Goal: Obtain resource: Obtain resource

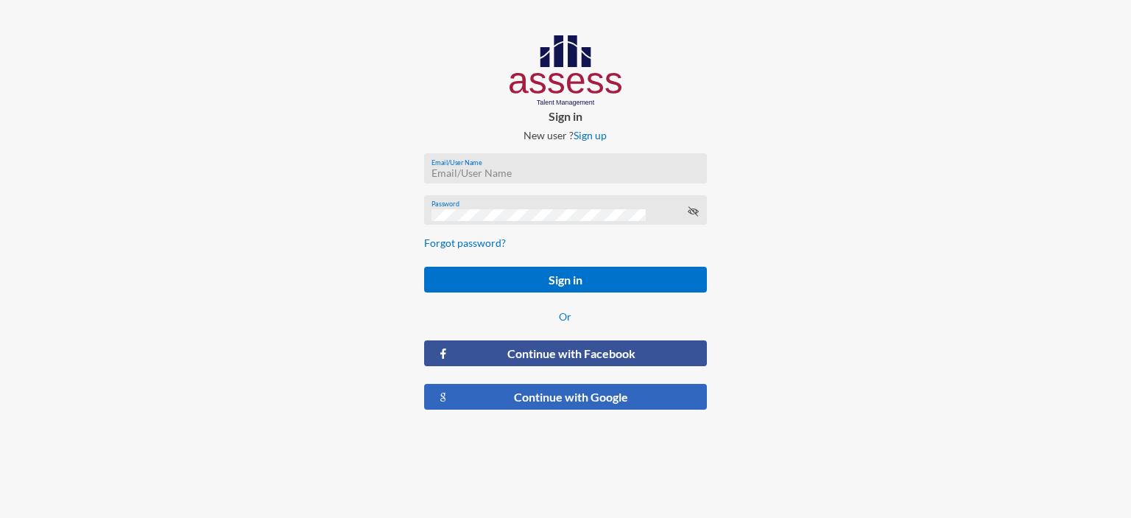
type input "[EMAIL_ADDRESS][DOMAIN_NAME]"
click at [517, 389] on button "Continue with Google" at bounding box center [565, 397] width 283 height 26
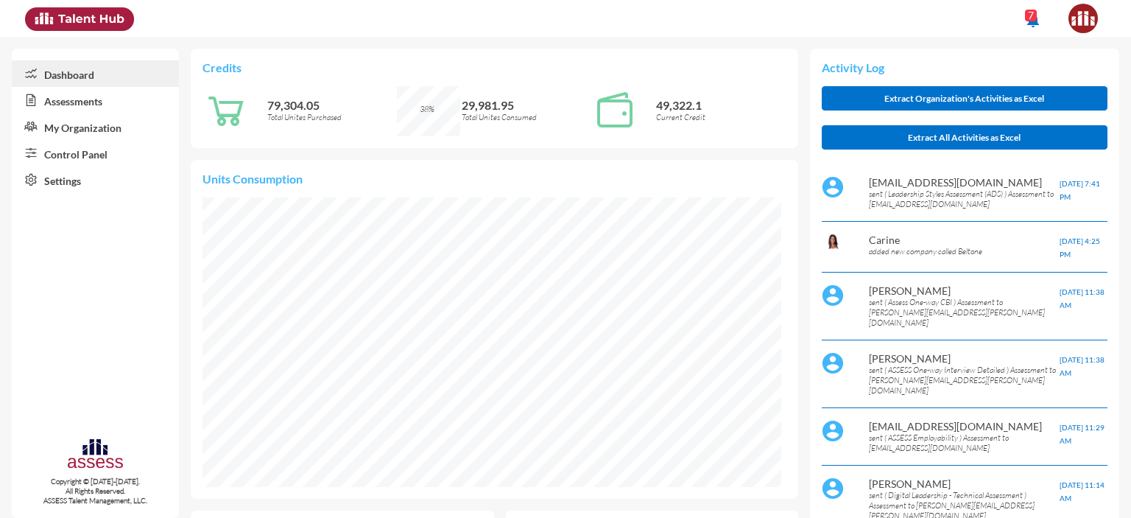
click at [77, 158] on link "Control Panel" at bounding box center [95, 153] width 167 height 27
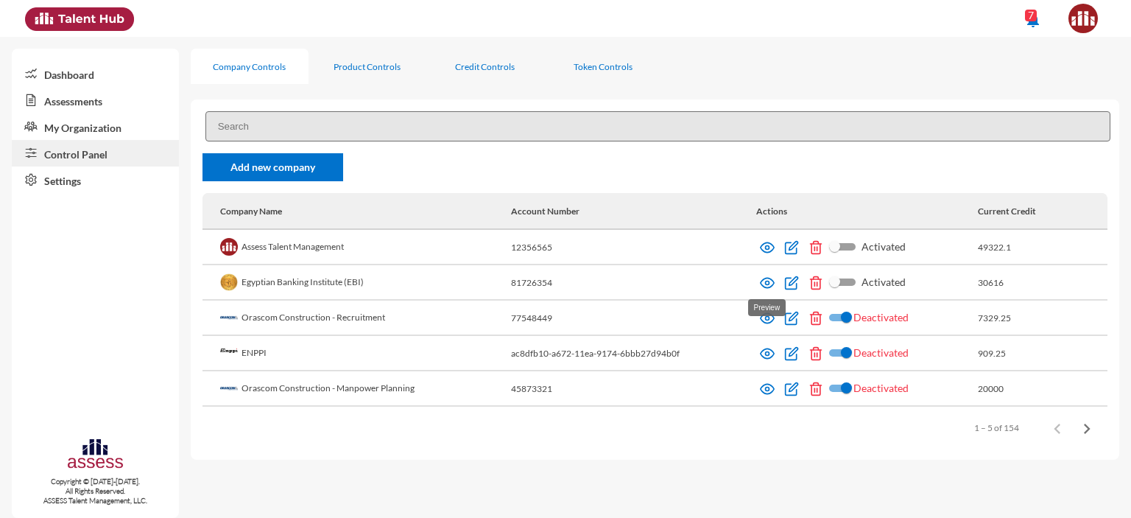
click at [766, 281] on img at bounding box center [767, 282] width 15 height 15
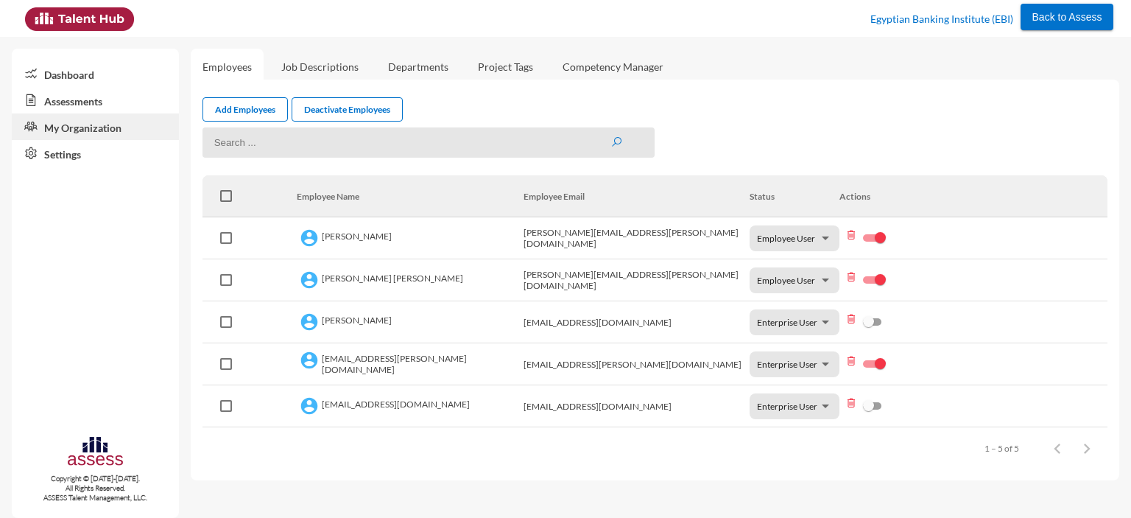
click at [91, 101] on link "Assessments" at bounding box center [95, 100] width 167 height 27
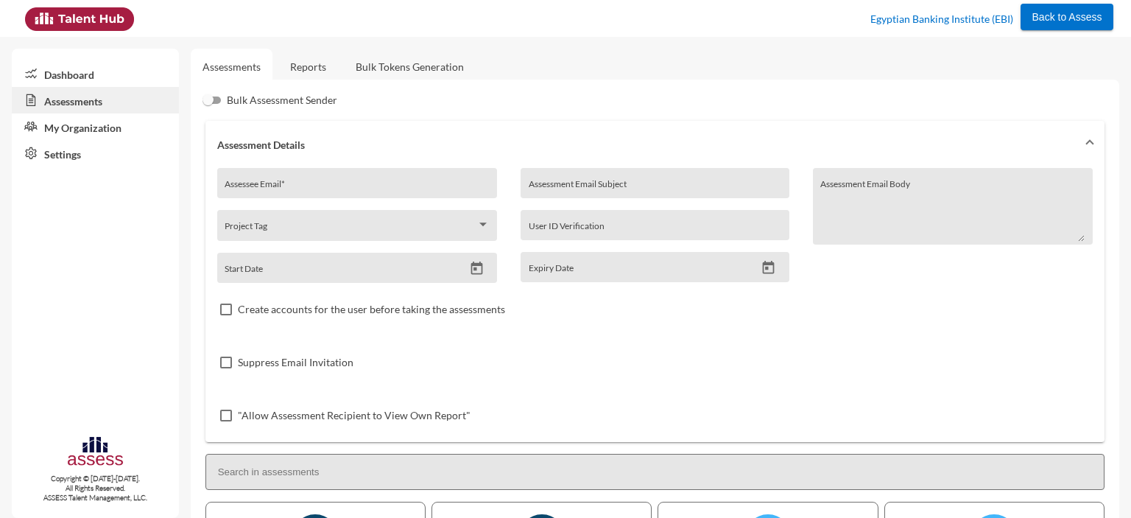
click at [318, 64] on link "Reports" at bounding box center [308, 67] width 60 height 36
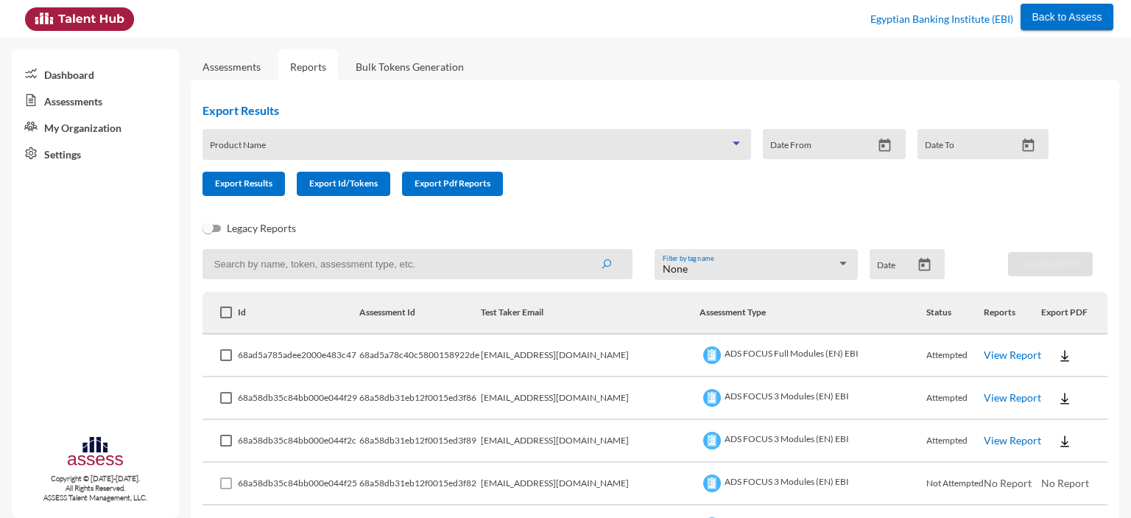
click at [487, 150] on span at bounding box center [470, 150] width 520 height 12
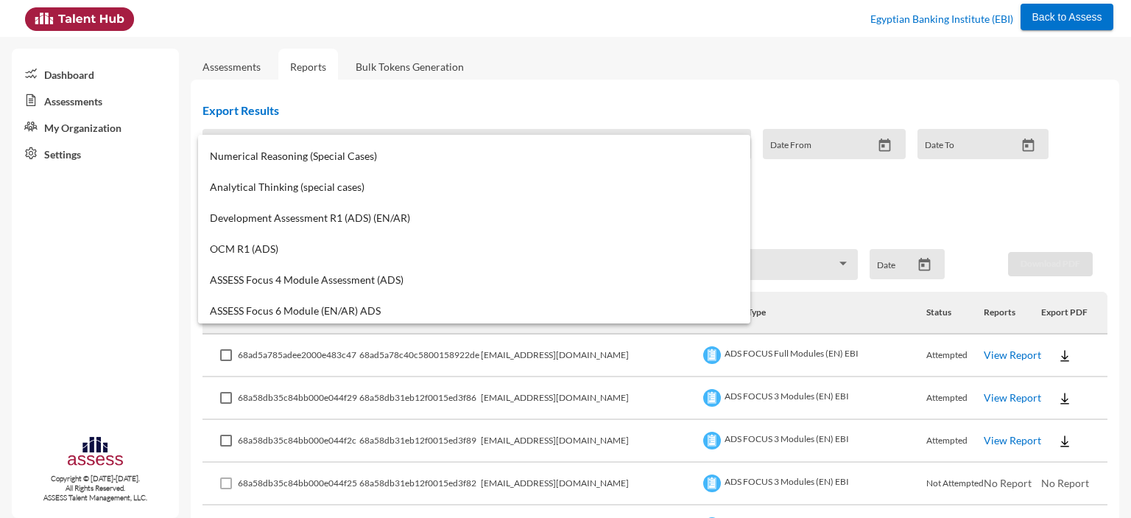
scroll to position [334, 0]
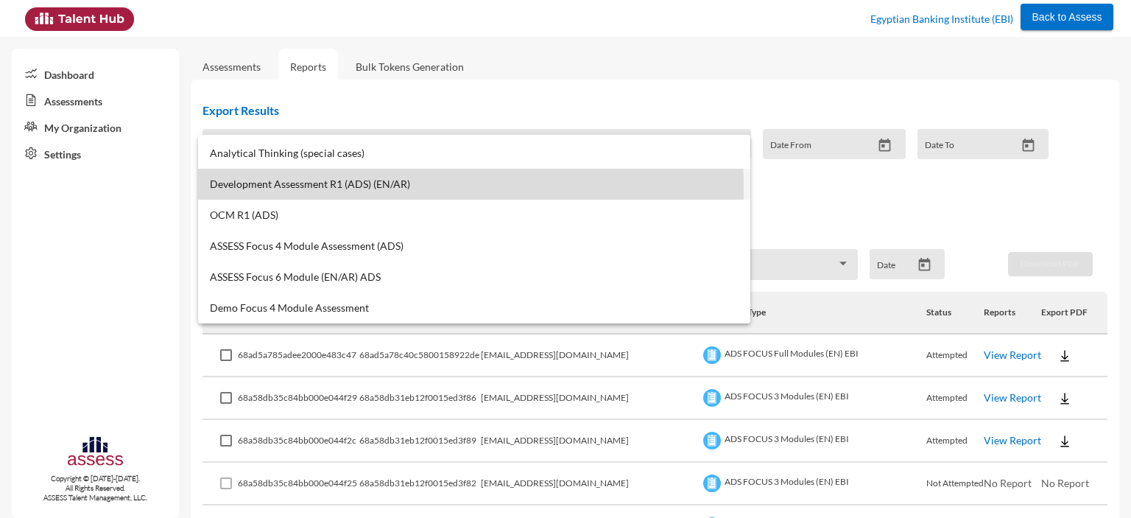
click at [300, 188] on span "Development Assessment R1 (ADS) (EN/AR)" at bounding box center [474, 184] width 529 height 12
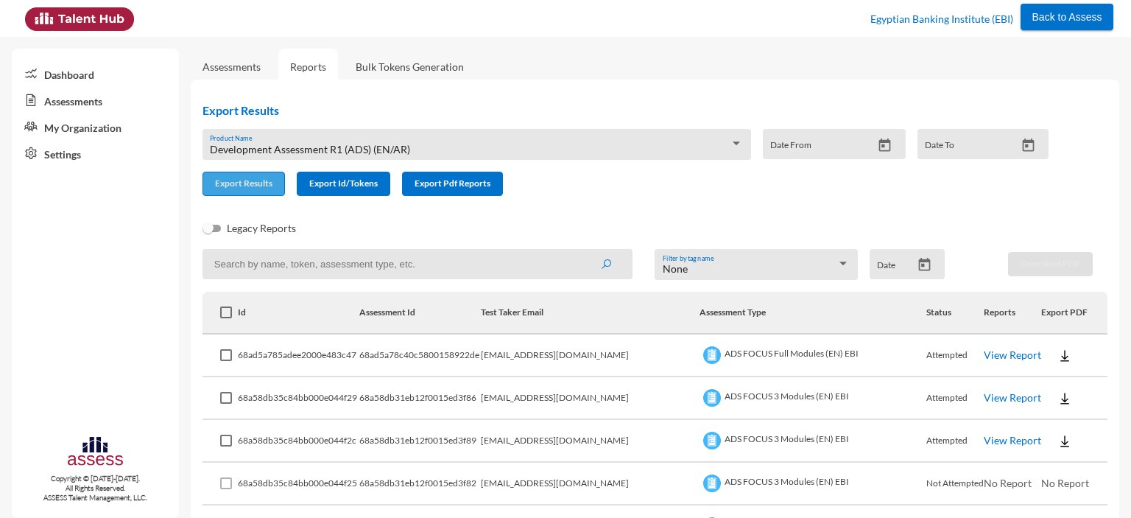
click at [249, 188] on span "Export Results" at bounding box center [243, 182] width 57 height 11
click at [398, 141] on div "Development Assessment R1 (ADS) (EN/AR) Product Name" at bounding box center [476, 148] width 533 height 23
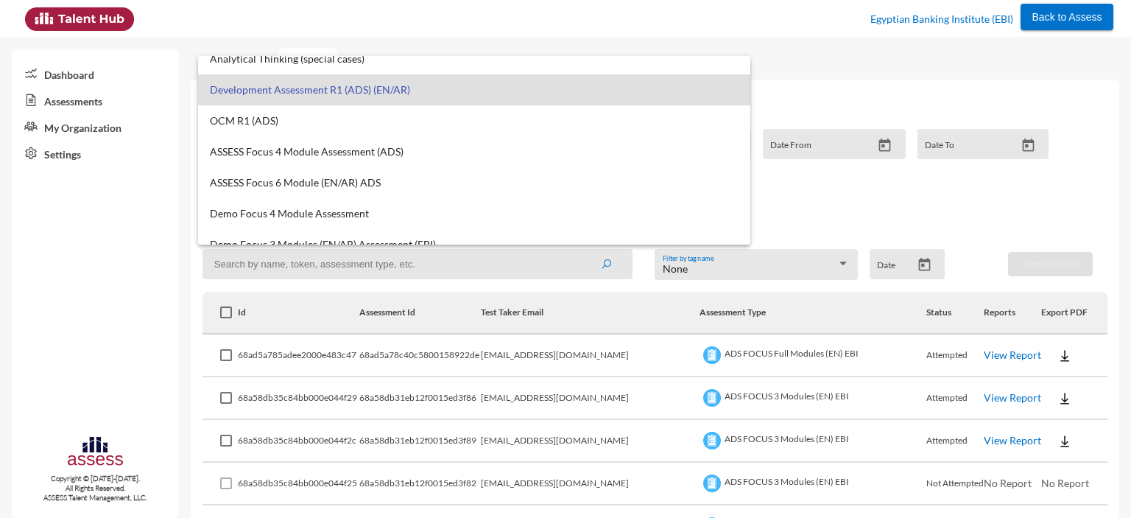
scroll to position [352, 0]
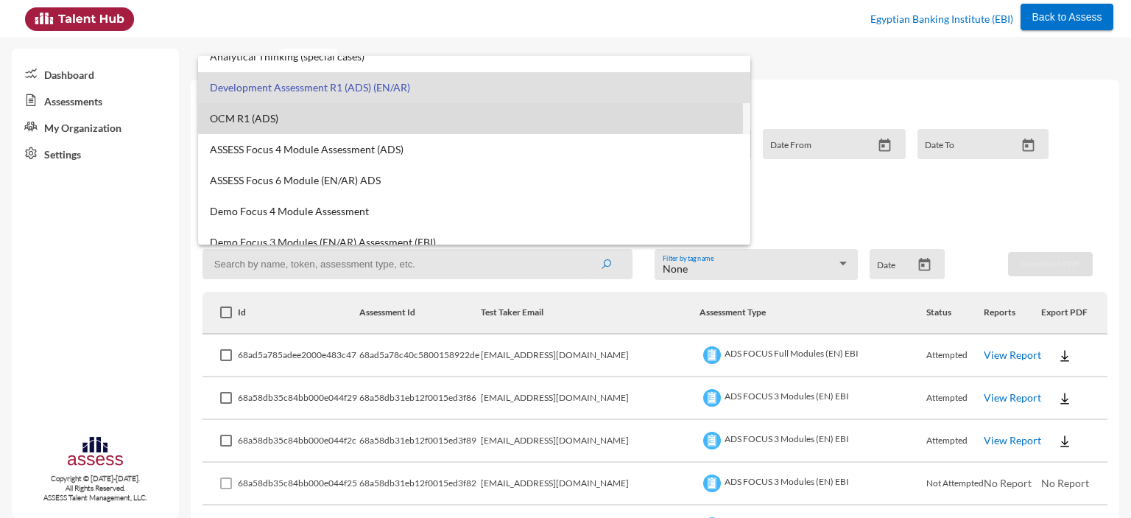
click at [272, 119] on span "OCM R1 (ADS)" at bounding box center [474, 119] width 529 height 12
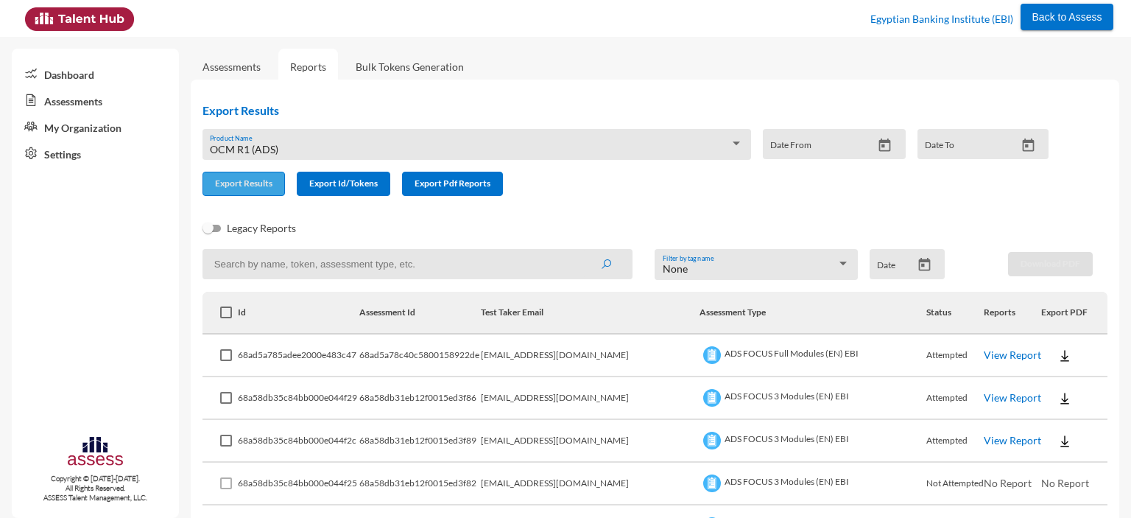
click at [253, 185] on span "Export Results" at bounding box center [243, 182] width 57 height 11
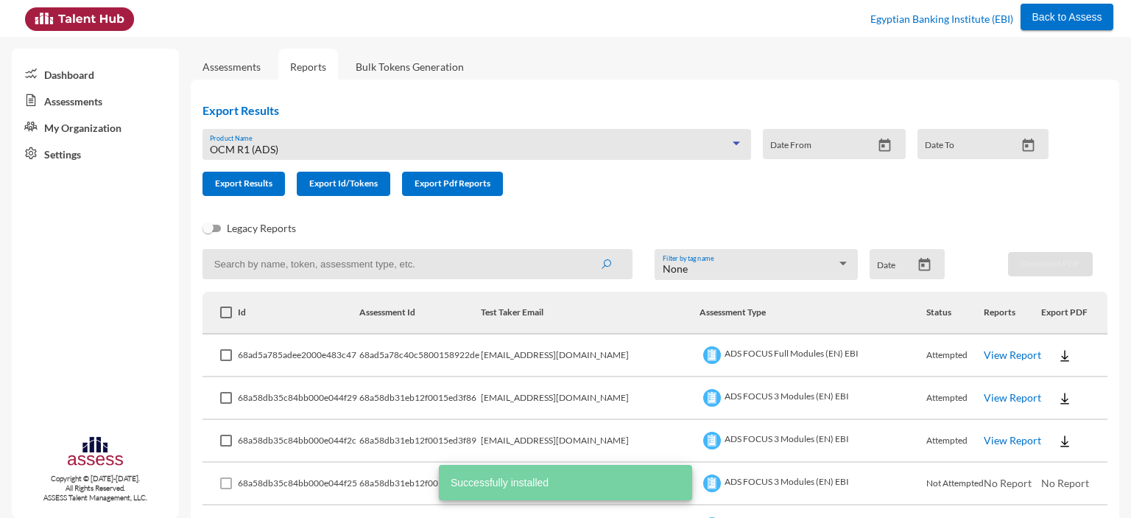
click at [543, 152] on div "OCM R1 (ADS)" at bounding box center [470, 150] width 520 height 12
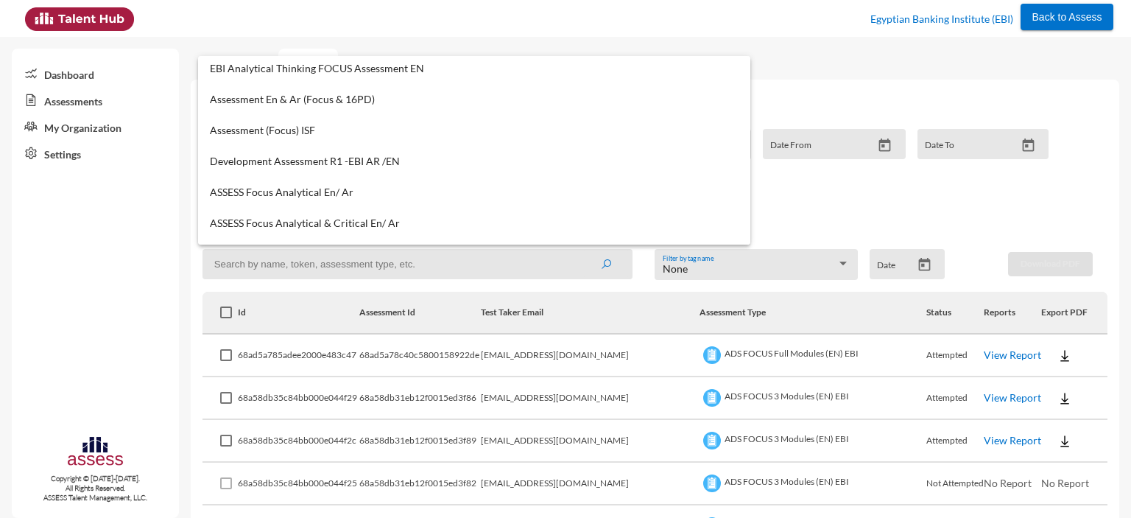
scroll to position [774, 0]
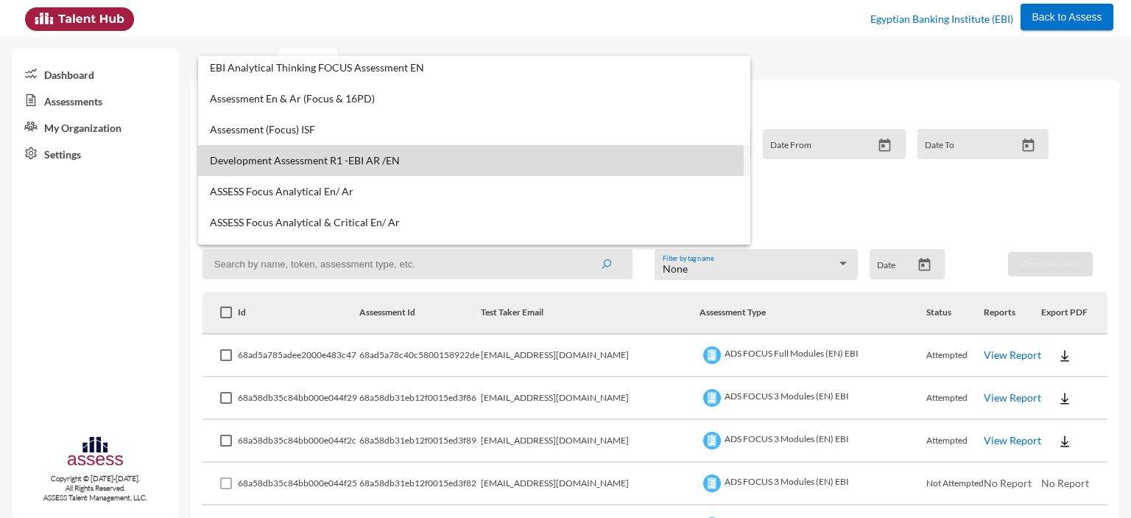
click at [326, 161] on span "Development Assessment R1 -EBI AR /EN" at bounding box center [474, 161] width 529 height 12
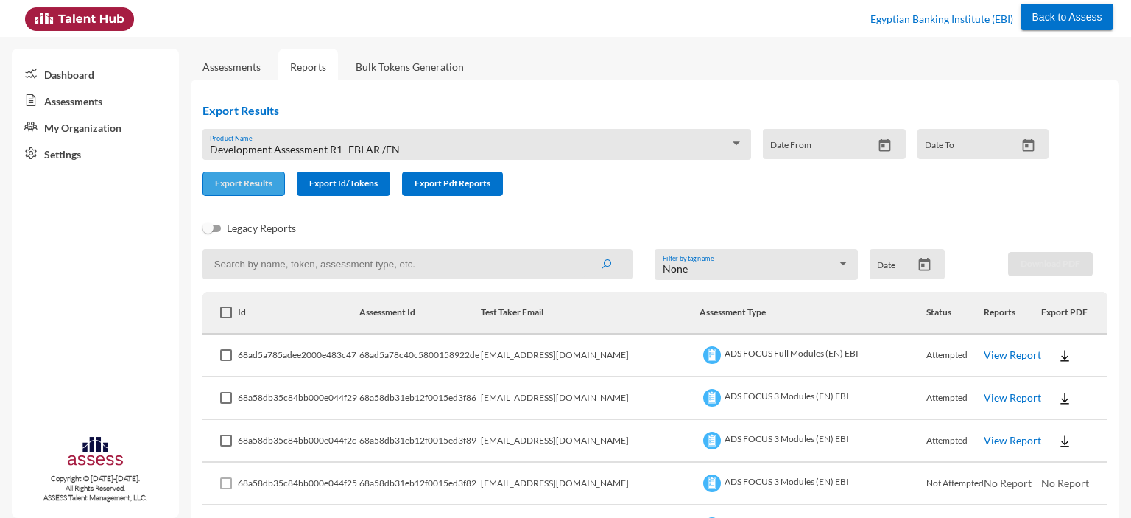
click at [265, 179] on span "Export Results" at bounding box center [243, 182] width 57 height 11
click at [395, 149] on span "Development Assessment R1 -EBI AR /EN" at bounding box center [305, 149] width 190 height 13
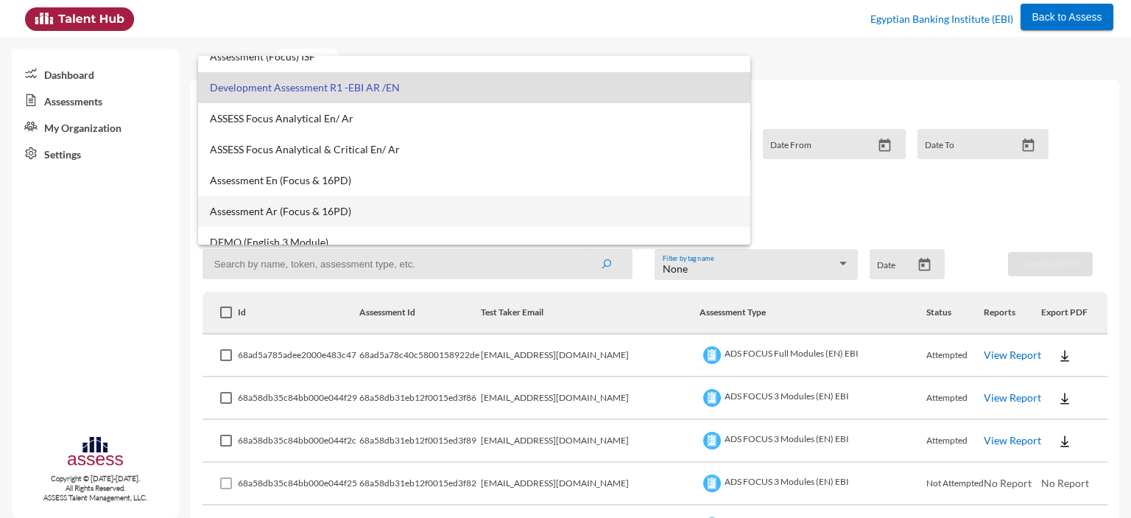
scroll to position [890, 0]
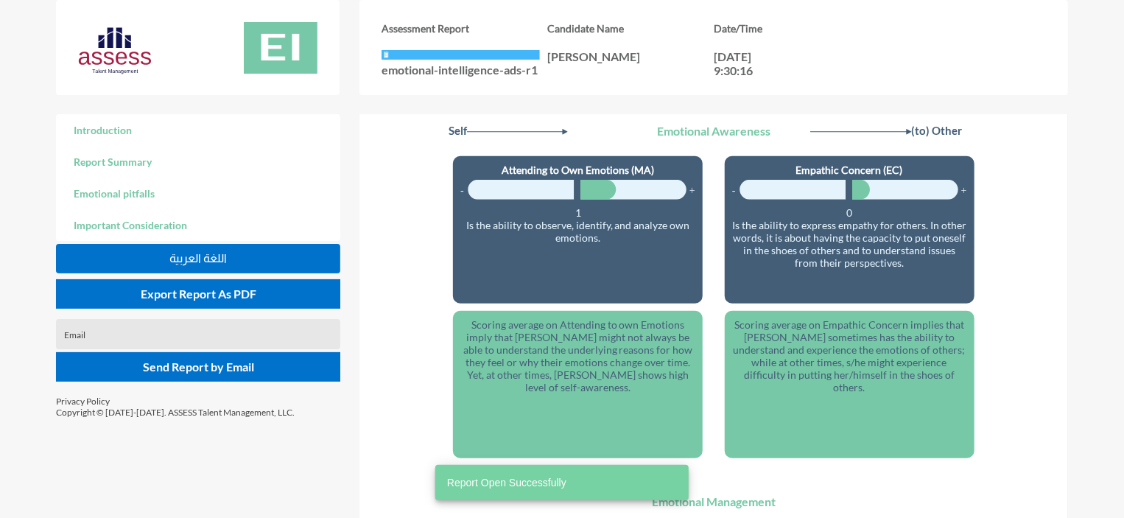
scroll to position [321, 0]
